Goal: Information Seeking & Learning: Learn about a topic

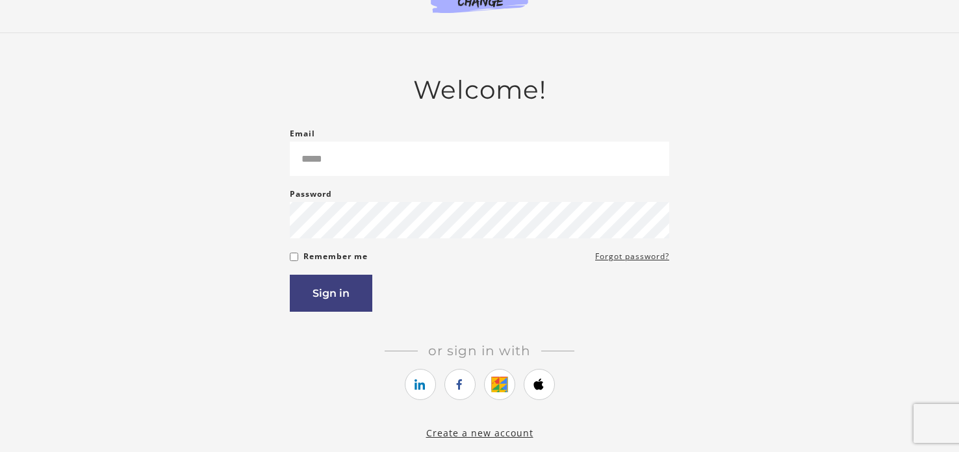
scroll to position [29, 0]
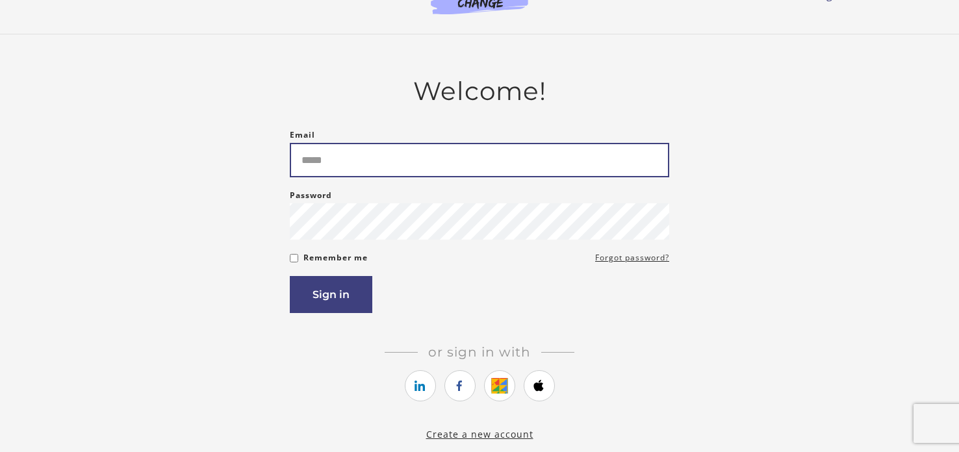
click at [469, 165] on input "Email" at bounding box center [479, 160] width 379 height 34
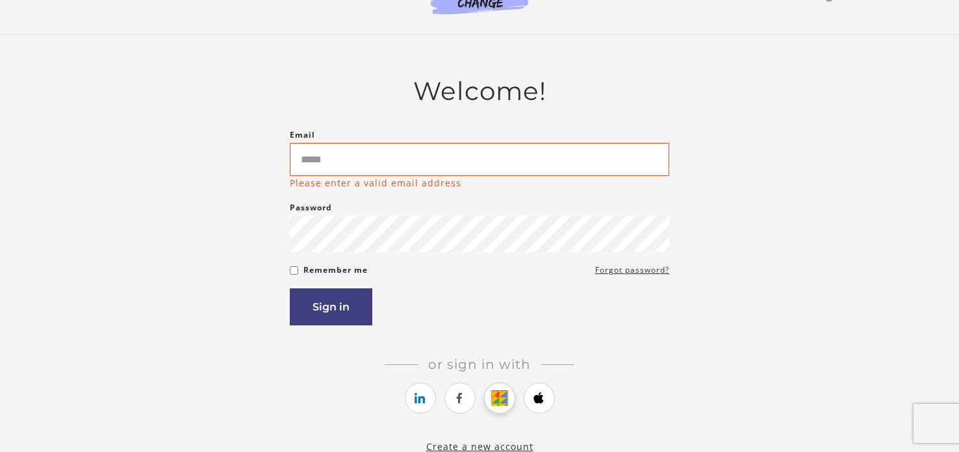
click at [498, 392] on link "https://courses.thinkific.com/users/auth/google?ss%5Breferral%5D=&ss%5Buser_ret…" at bounding box center [499, 398] width 31 height 31
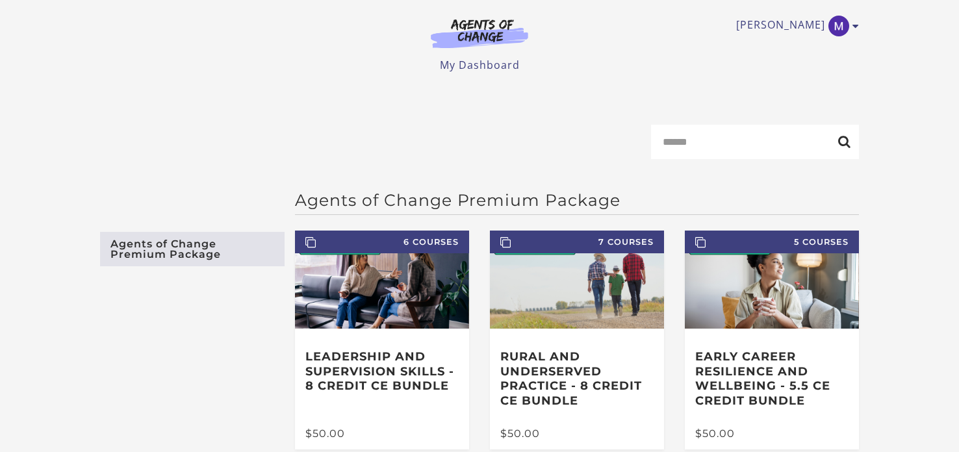
drag, startPoint x: 956, startPoint y: 99, endPoint x: 958, endPoint y: 53, distance: 45.6
click at [958, 53] on body "Skip to main content Margaret W My Account Support Sign Out Toggle menu Menu My…" at bounding box center [479, 226] width 959 height 452
click at [728, 157] on input "Search" at bounding box center [755, 142] width 208 height 34
click at [853, 23] on icon "Toggle menu" at bounding box center [856, 26] width 6 height 10
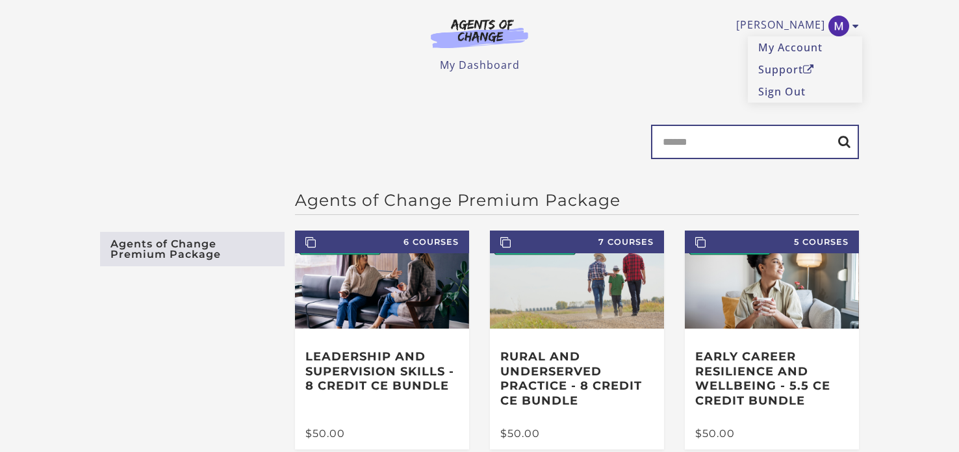
click at [718, 159] on input "Search" at bounding box center [755, 142] width 208 height 34
type input "**"
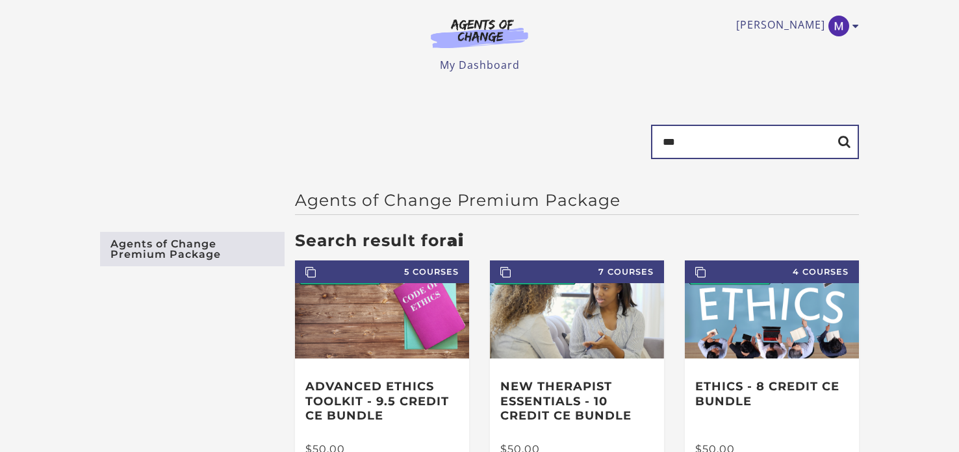
click at [734, 147] on input "**" at bounding box center [755, 142] width 208 height 34
type input "*"
type input "****"
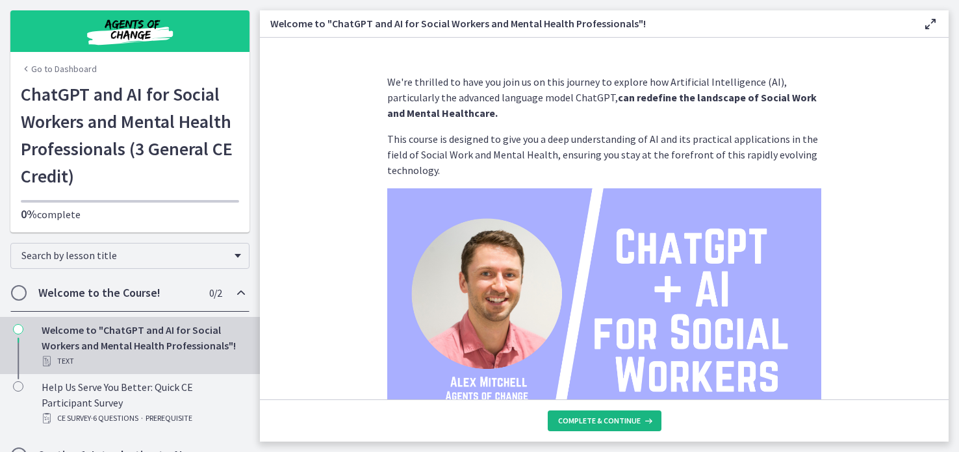
click at [585, 425] on span "Complete & continue" at bounding box center [599, 421] width 83 height 10
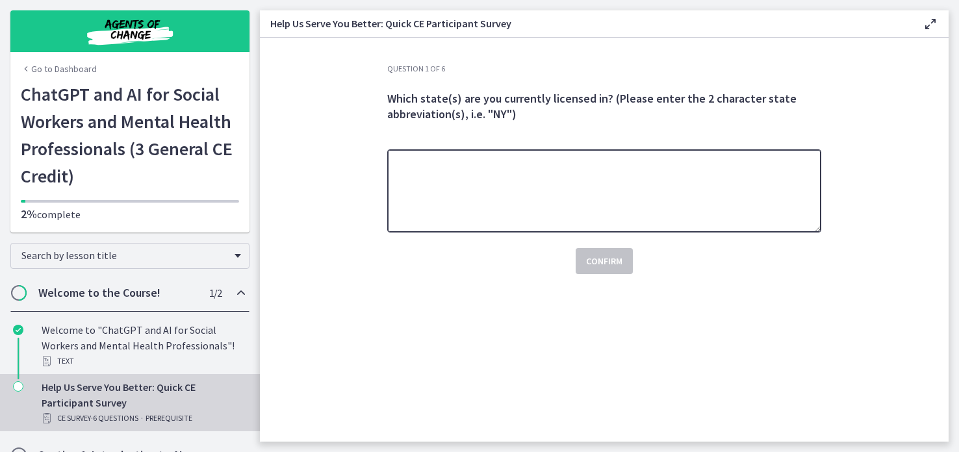
click at [632, 196] on textarea at bounding box center [604, 190] width 434 height 83
type textarea "**"
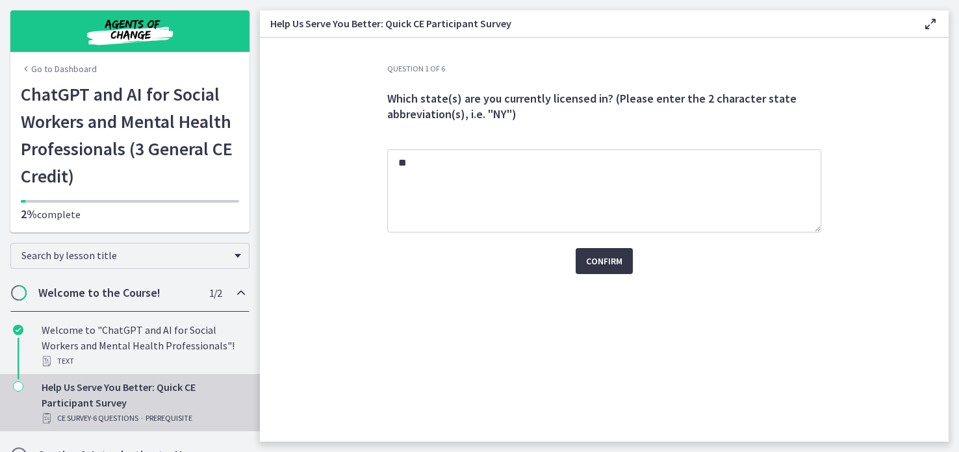
click at [601, 255] on span "Confirm" at bounding box center [604, 261] width 36 height 16
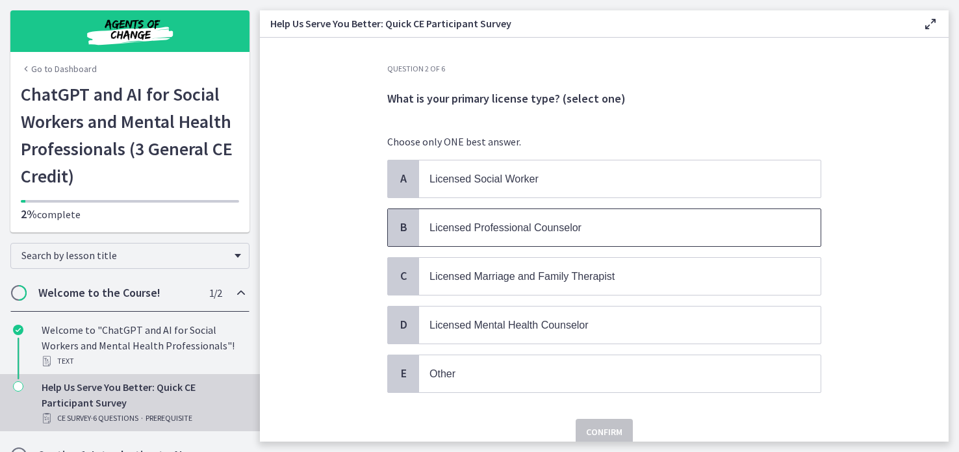
click at [552, 222] on span "Licensed Professional Counselor" at bounding box center [506, 227] width 152 height 11
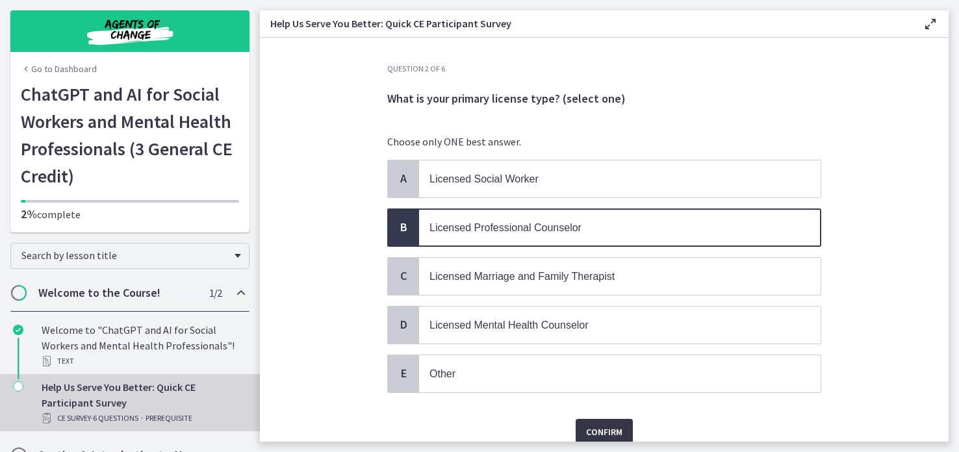
click at [592, 428] on span "Confirm" at bounding box center [604, 432] width 36 height 16
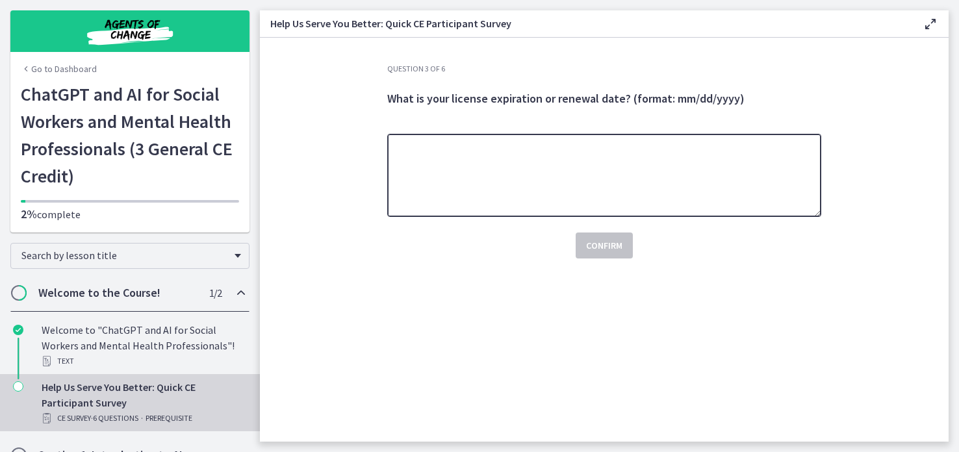
click at [582, 139] on textarea at bounding box center [604, 175] width 434 height 83
type textarea "**********"
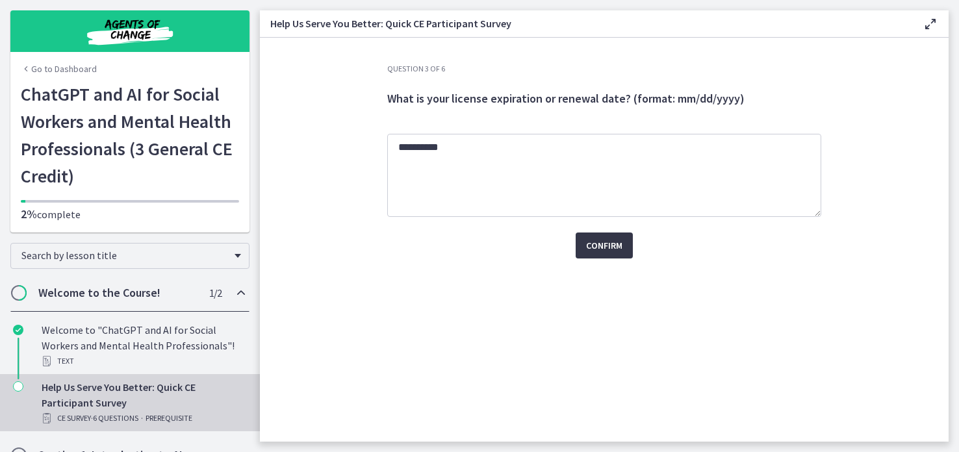
click at [605, 242] on span "Confirm" at bounding box center [604, 246] width 36 height 16
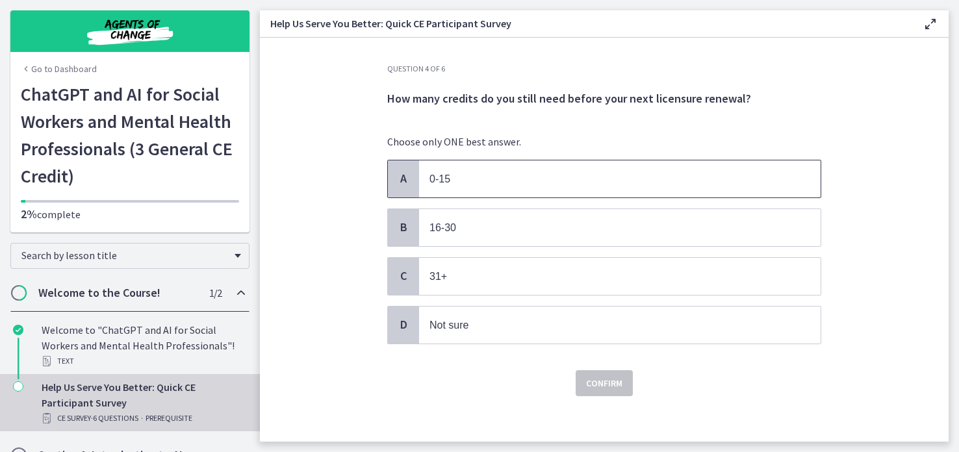
click at [421, 180] on span "0-15" at bounding box center [620, 178] width 402 height 37
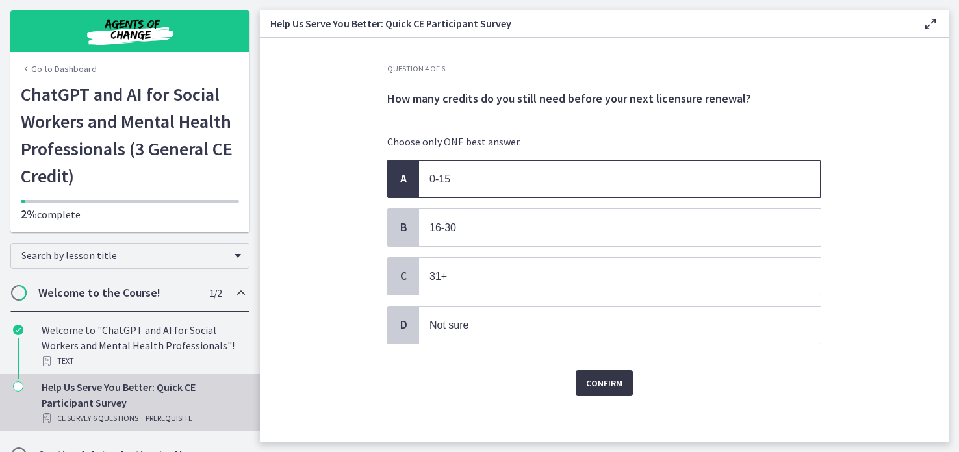
click at [622, 389] on button "Confirm" at bounding box center [604, 383] width 57 height 26
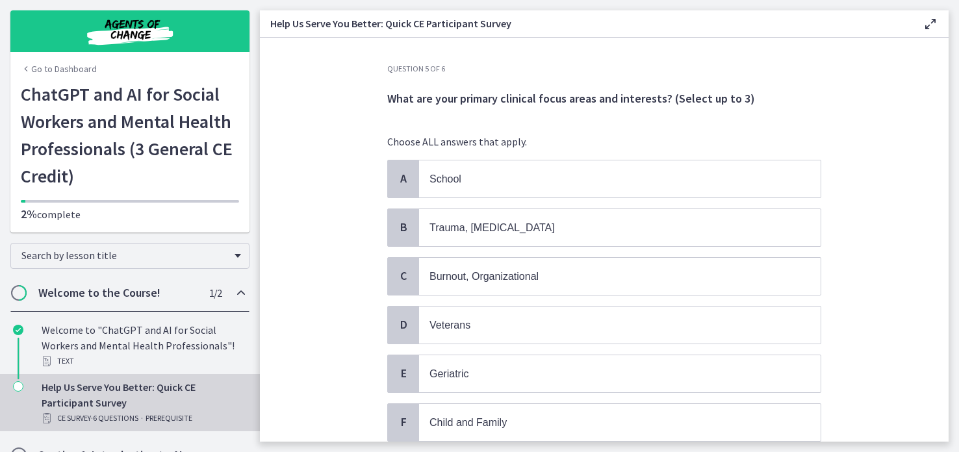
drag, startPoint x: 955, startPoint y: 141, endPoint x: 958, endPoint y: 218, distance: 76.7
click at [958, 218] on main "Help Us Serve You Better: Quick CE Participant Survey Enable fullscreen Questio…" at bounding box center [609, 226] width 699 height 452
click at [446, 431] on span "Child and Family" at bounding box center [620, 422] width 402 height 37
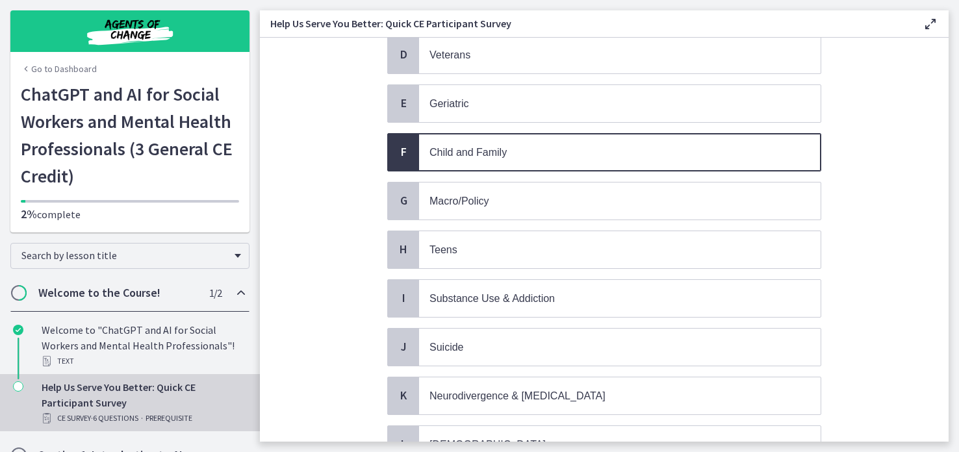
scroll to position [224, 0]
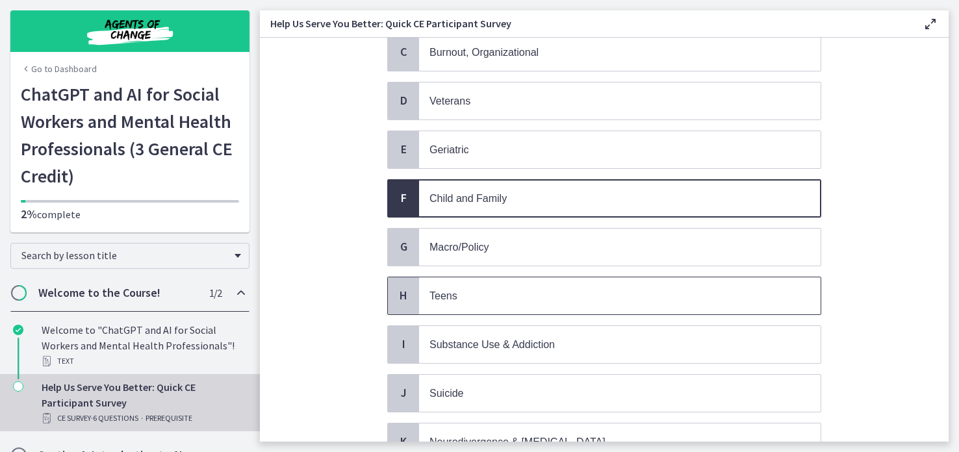
click at [786, 279] on span "Teens" at bounding box center [620, 295] width 402 height 37
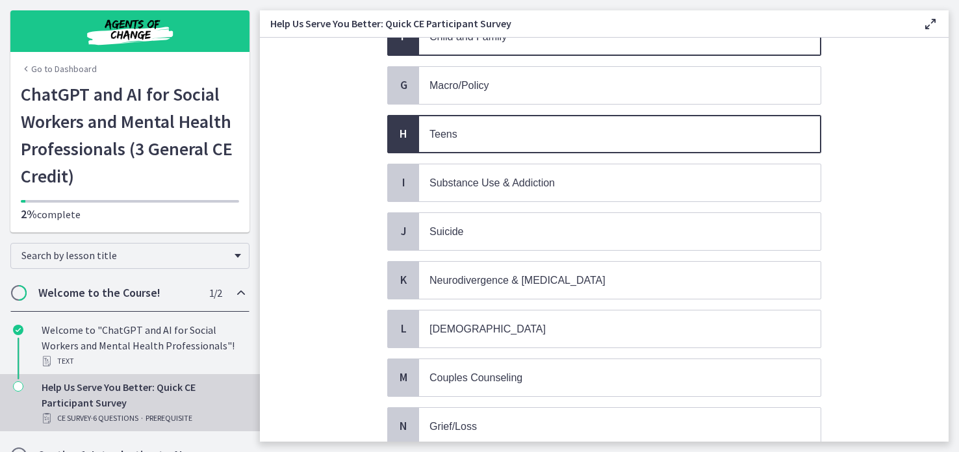
scroll to position [428, 0]
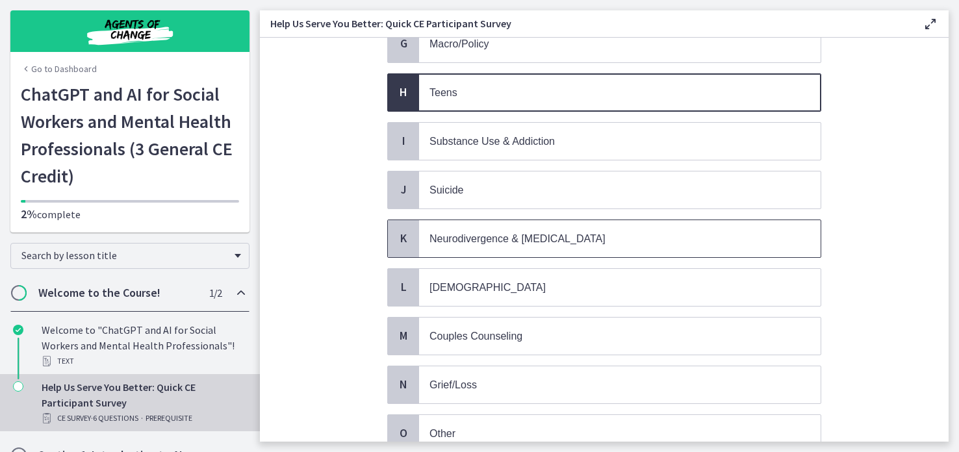
click at [765, 220] on span "Neurodivergence & Developmental Disorders" at bounding box center [620, 238] width 402 height 37
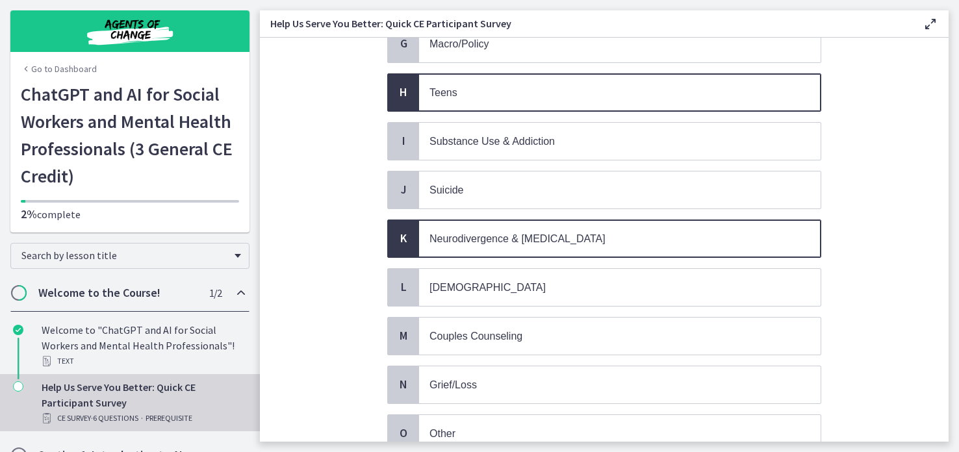
scroll to position [528, 0]
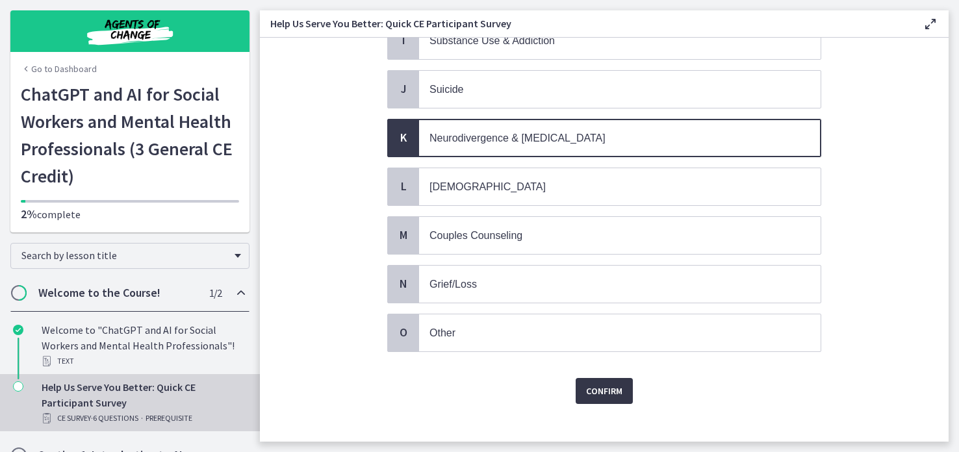
click at [602, 383] on span "Confirm" at bounding box center [604, 391] width 36 height 16
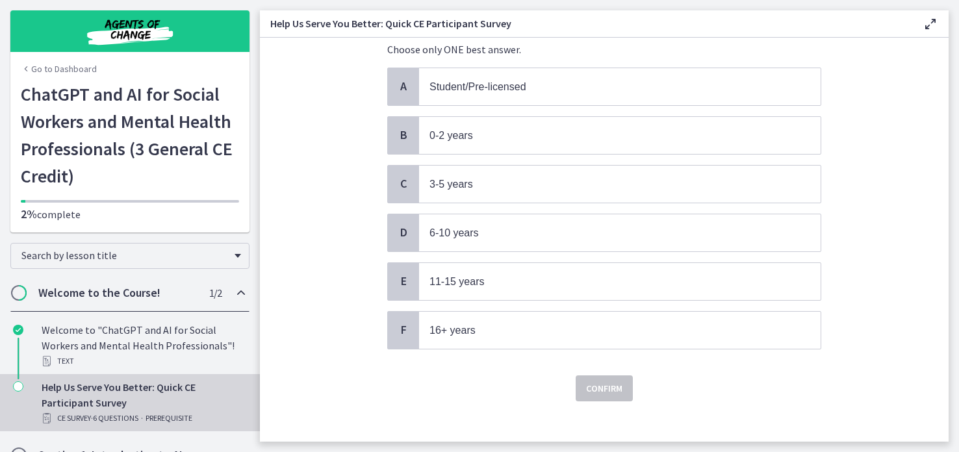
scroll to position [98, 0]
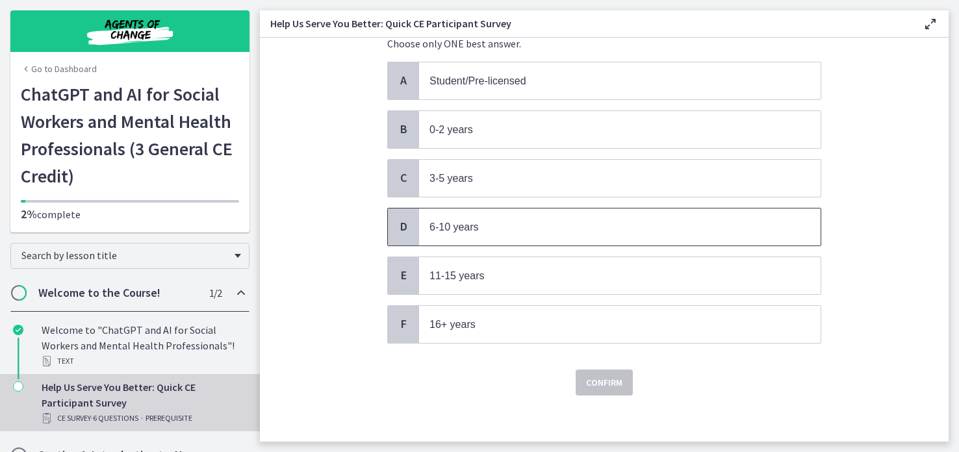
click at [487, 235] on span "6-10 years" at bounding box center [620, 227] width 402 height 37
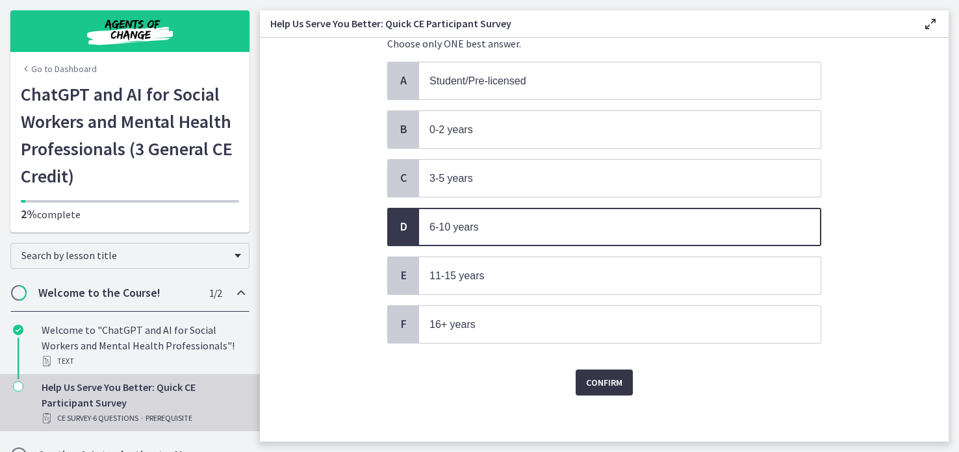
click at [603, 377] on span "Confirm" at bounding box center [604, 383] width 36 height 16
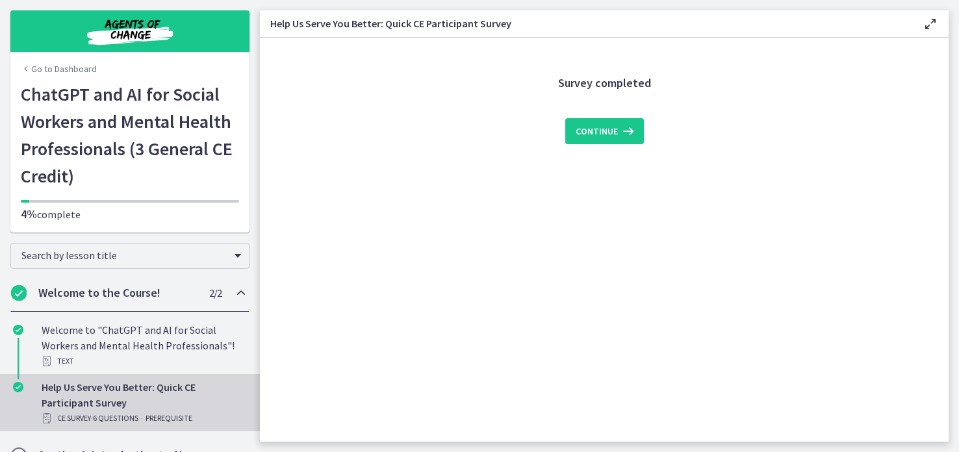
scroll to position [0, 0]
click at [587, 132] on span "Continue" at bounding box center [597, 131] width 42 height 16
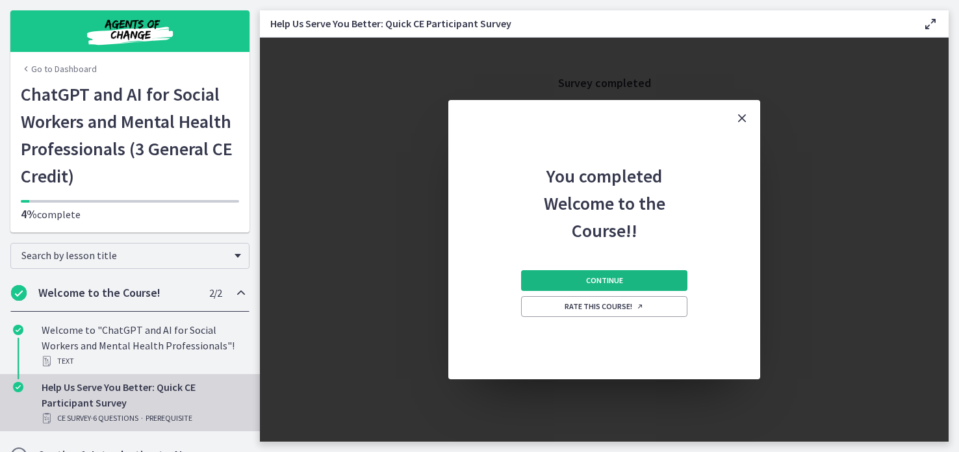
click at [560, 281] on button "Continue" at bounding box center [604, 280] width 166 height 21
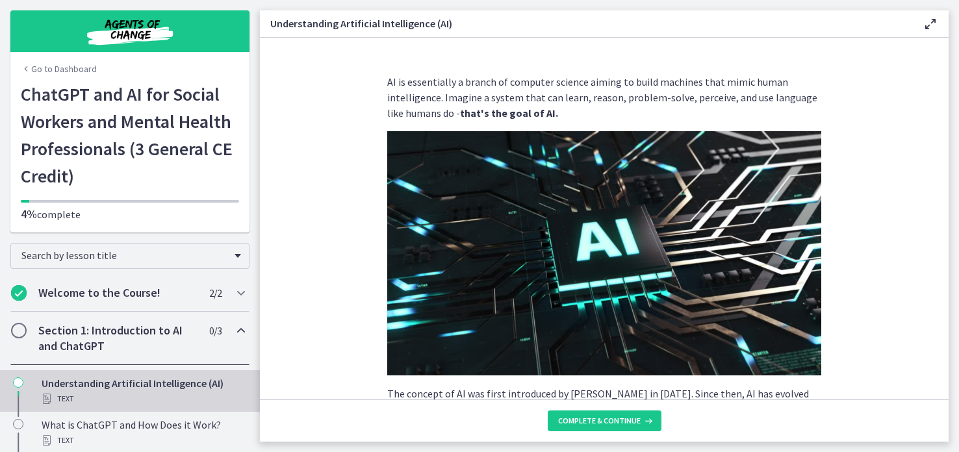
click at [939, 86] on section "AI is essentially a branch of computer science aiming to build machines that mi…" at bounding box center [604, 219] width 689 height 362
